Goal: Navigation & Orientation: Find specific page/section

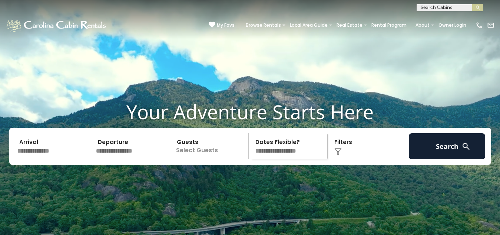
scroll to position [4, 0]
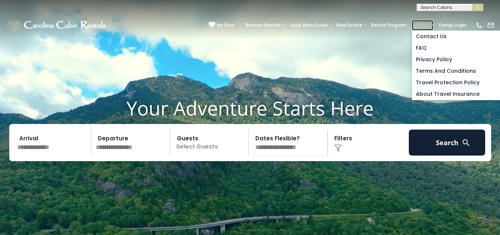
click at [412, 20] on link "About" at bounding box center [423, 25] width 22 height 10
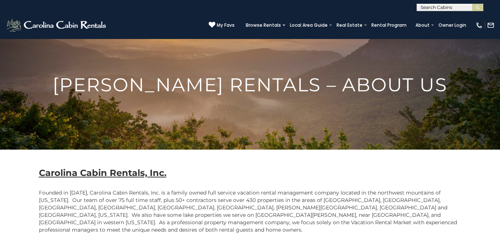
scroll to position [19, 9]
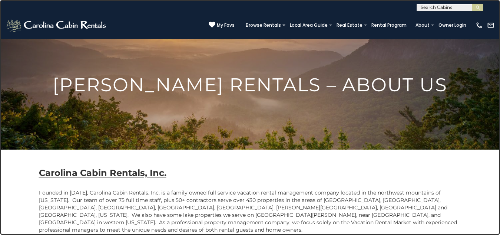
click at [6, 86] on link at bounding box center [250, 117] width 500 height 235
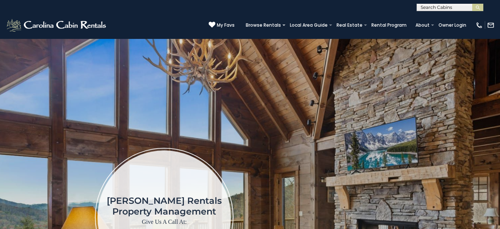
scroll to position [0, 0]
click at [438, 20] on link "Owner Login" at bounding box center [452, 25] width 35 height 10
